Goal: Task Accomplishment & Management: Manage account settings

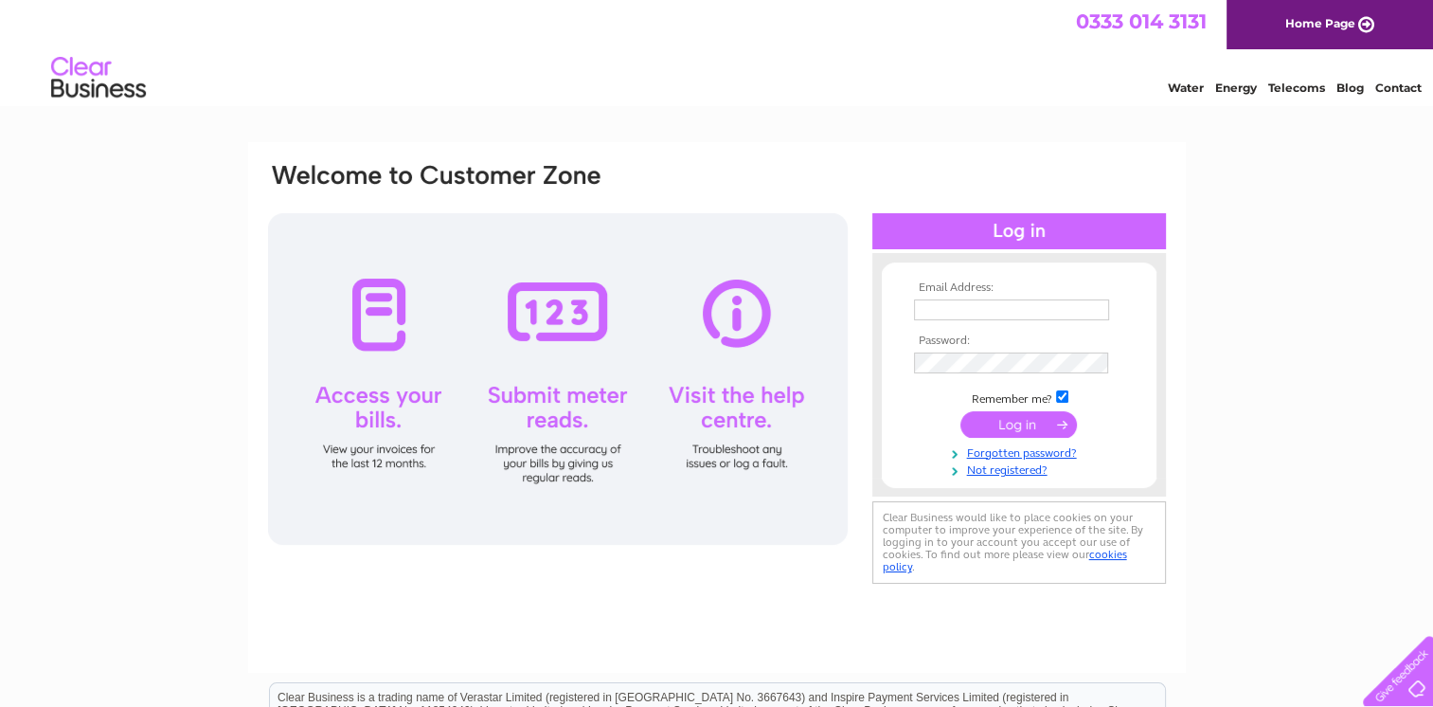
type input "[EMAIL_ADDRESS][DOMAIN_NAME]"
click at [1025, 426] on input "submit" at bounding box center [1019, 424] width 117 height 27
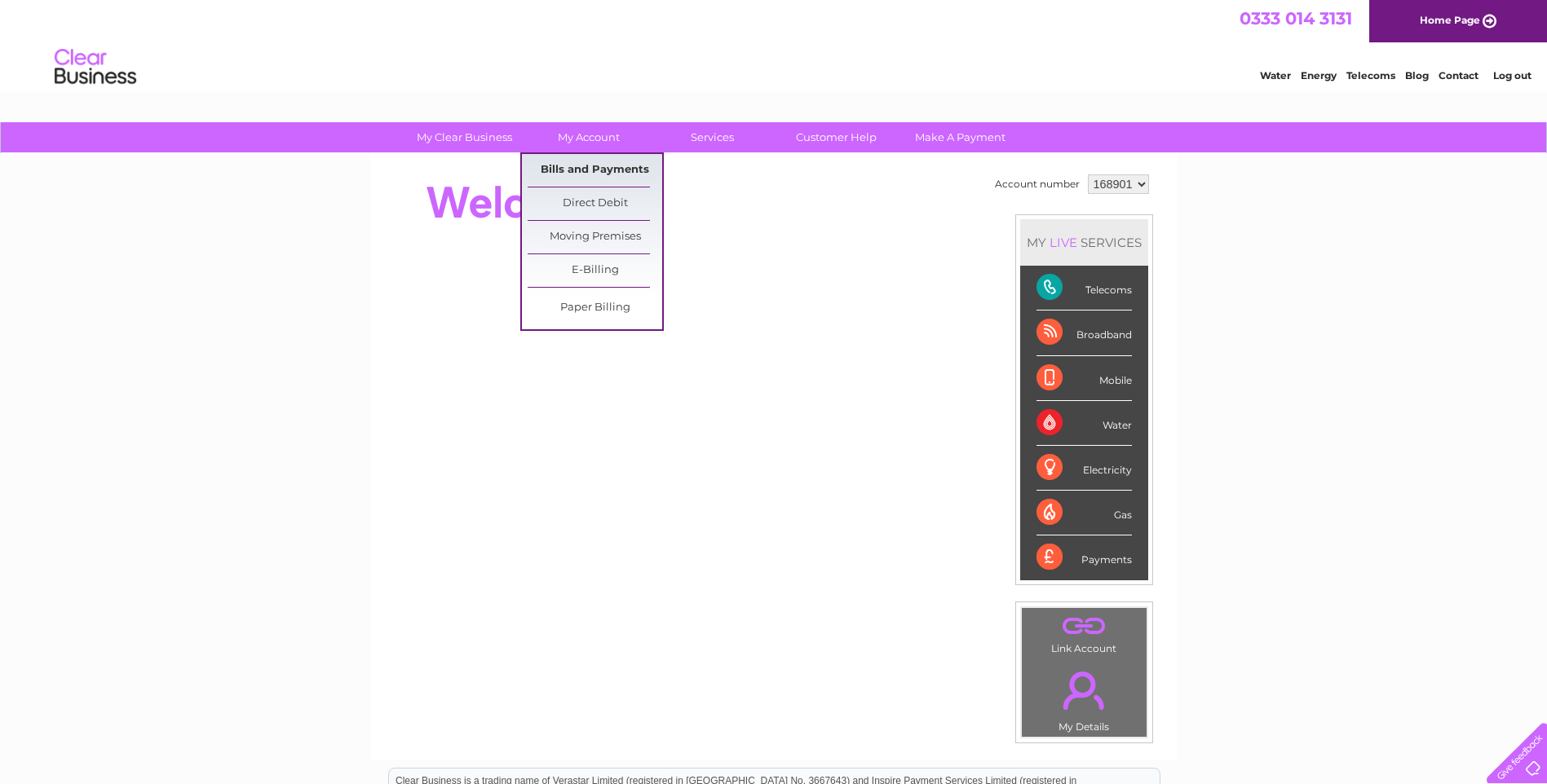
click at [584, 175] on link "Bills and Payments" at bounding box center [595, 170] width 134 height 33
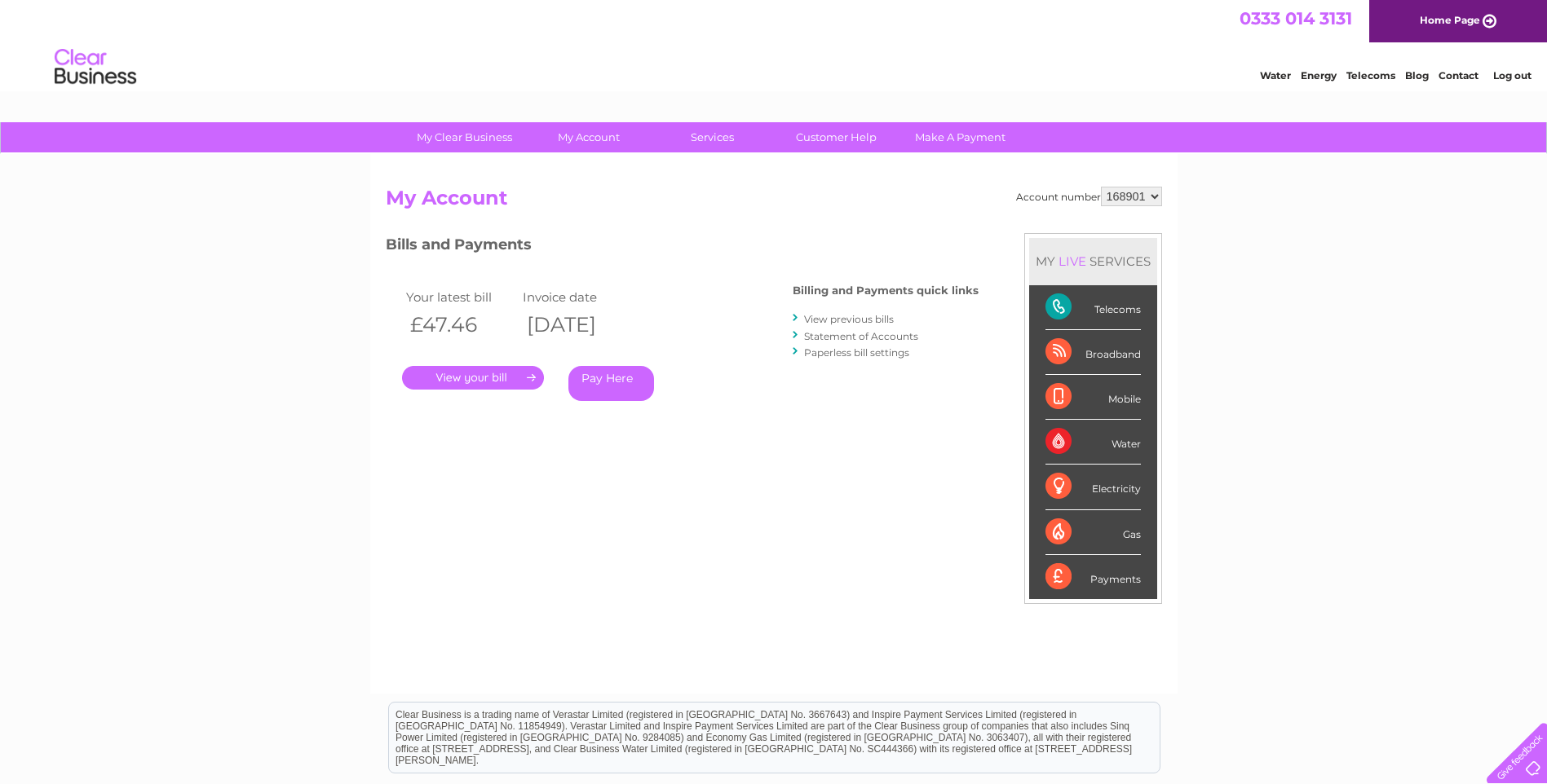
click at [467, 376] on link "." at bounding box center [473, 377] width 142 height 23
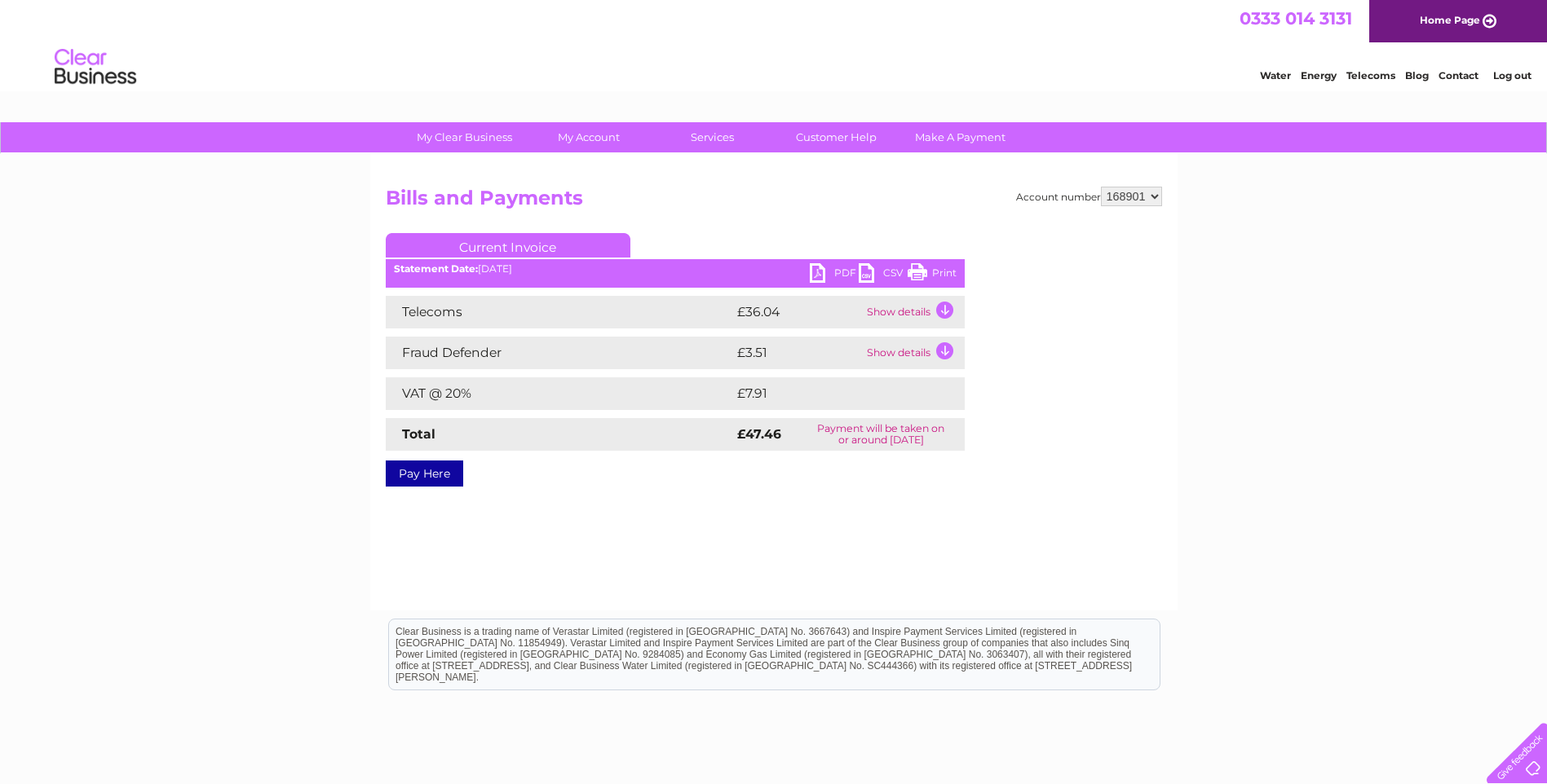
click at [467, 376] on div "Telecoms £36.04 Show details Your service itemisation is loading. This could ta…" at bounding box center [675, 373] width 579 height 155
click at [843, 271] on link "PDF" at bounding box center [834, 275] width 49 height 23
click at [832, 140] on link "Customer Help" at bounding box center [836, 137] width 134 height 30
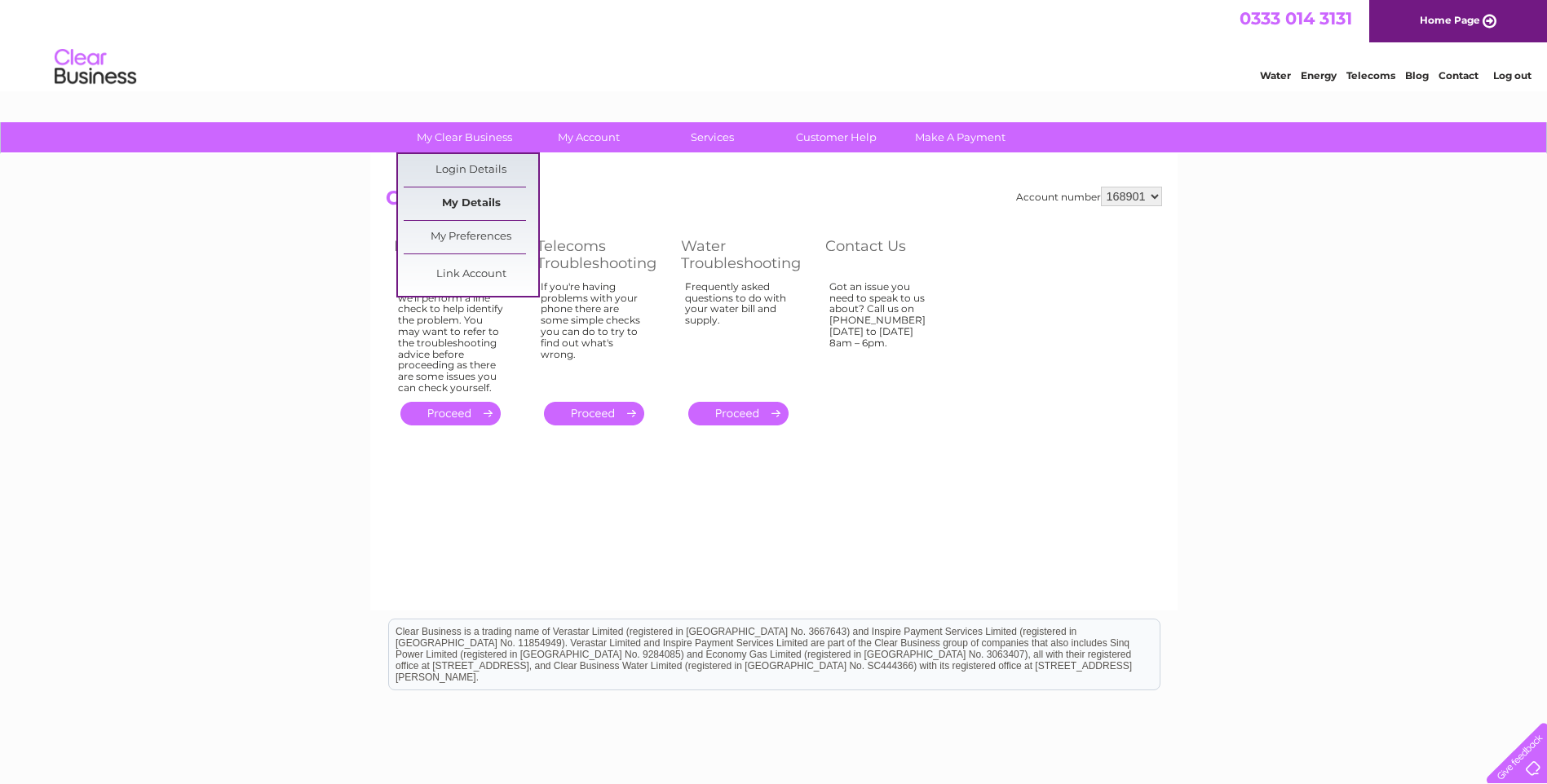
click at [461, 195] on link "My Details" at bounding box center [471, 204] width 134 height 33
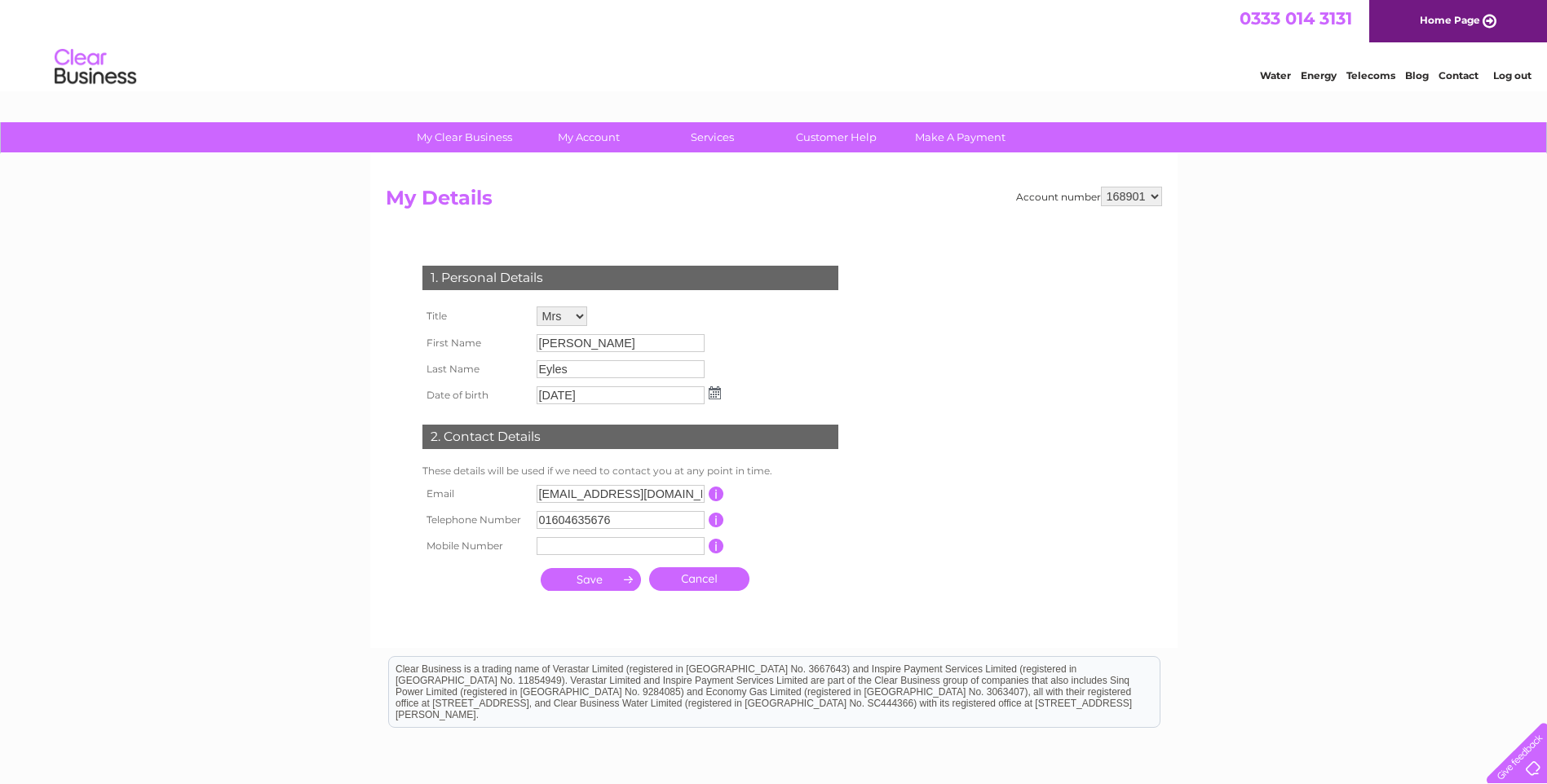
click at [1471, 71] on link "Contact" at bounding box center [1458, 76] width 40 height 12
